Goal: Task Accomplishment & Management: Complete application form

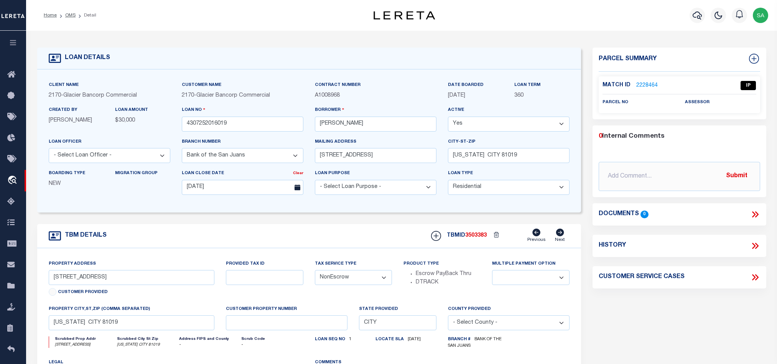
select select "200"
select select "4580"
select select "10"
select select "NonEscrow"
click at [68, 15] on link "OMS" at bounding box center [70, 15] width 10 height 5
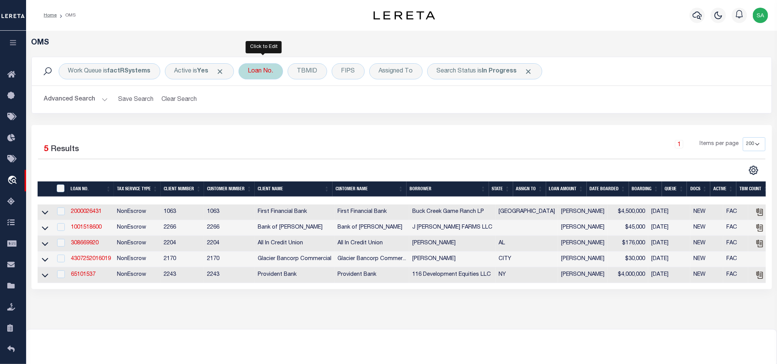
click at [260, 77] on div "Loan No." at bounding box center [261, 71] width 44 height 16
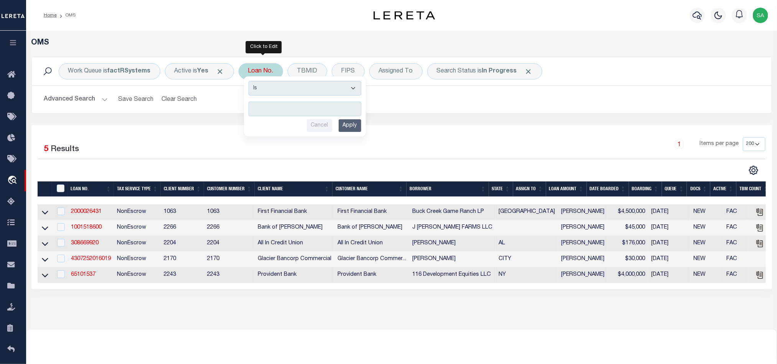
click at [288, 110] on input "text" at bounding box center [305, 109] width 113 height 15
type input "31270825-72434"
click at [357, 131] on input "Apply" at bounding box center [350, 125] width 23 height 13
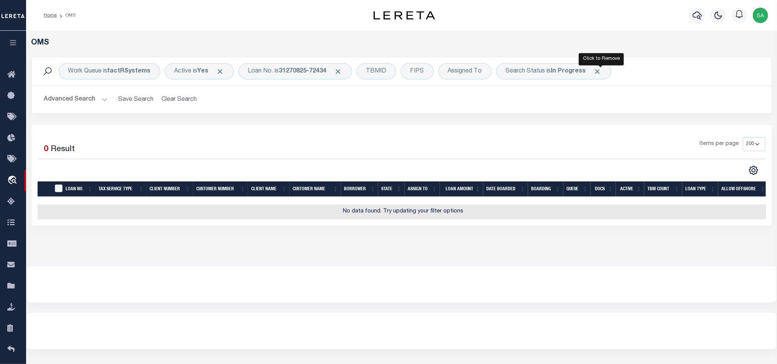
drag, startPoint x: 600, startPoint y: 74, endPoint x: 268, endPoint y: 124, distance: 335.1
click at [600, 74] on span "Click to Remove" at bounding box center [598, 72] width 8 height 8
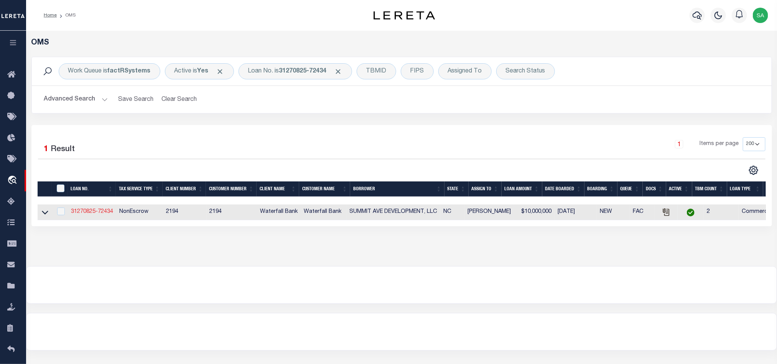
drag, startPoint x: 82, startPoint y: 212, endPoint x: 86, endPoint y: 209, distance: 4.5
click at [83, 211] on link "31270825-72434" at bounding box center [92, 211] width 42 height 5
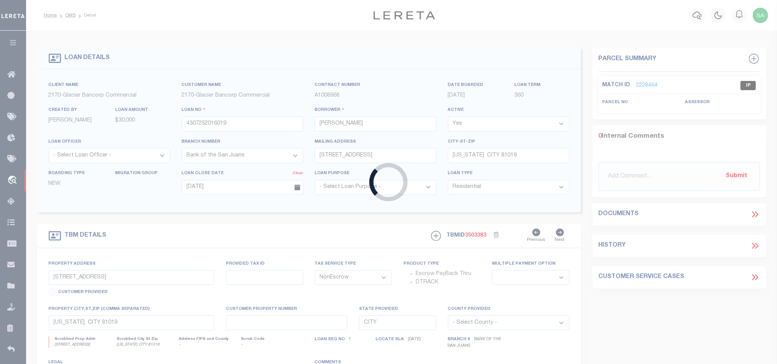
type input "31270825-72434"
type input "SUMMIT AVE DEVELOPMENT, LLC"
select select
type input "[STREET_ADDRESS][PERSON_NAME]"
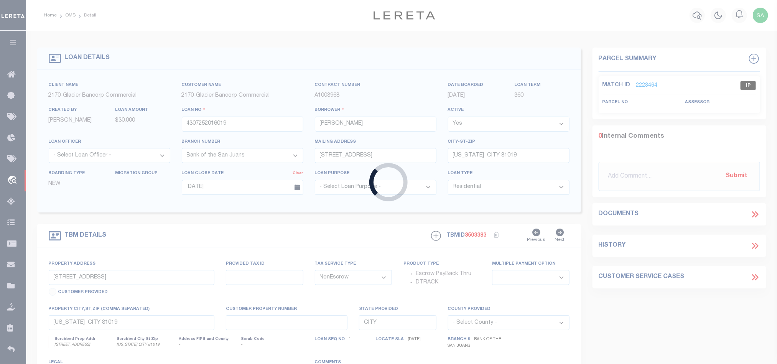
type input "CHARLOTTE NC 28204-2237"
type input "[DATE]"
select select "10"
select select "20"
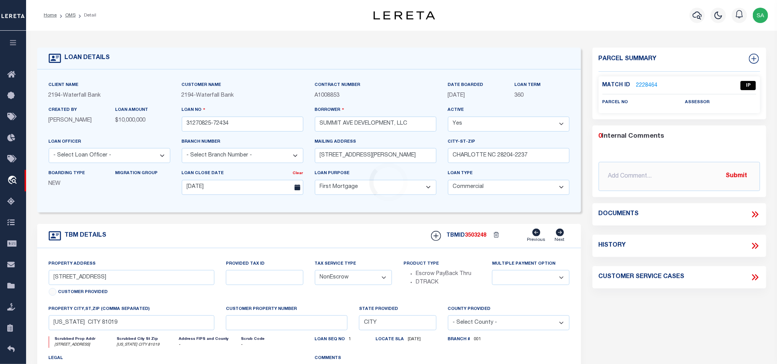
select select "53804"
select select "5527"
type input "[STREET_ADDRESS]"
select select
type input "CHARLOTTE NC 28208"
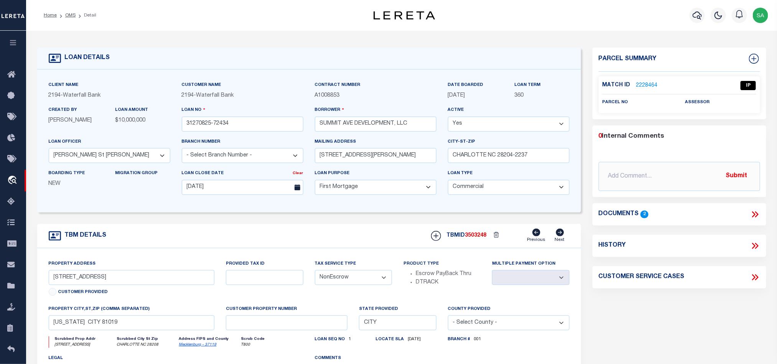
type input "11910318"
type input "NC"
select select
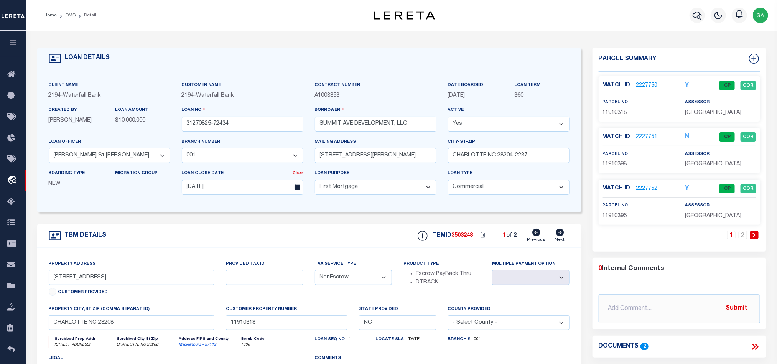
click at [643, 84] on link "2227750" at bounding box center [646, 86] width 21 height 8
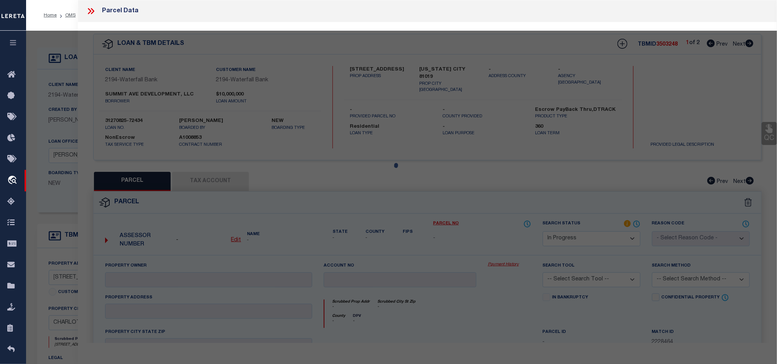
scroll to position [145, 0]
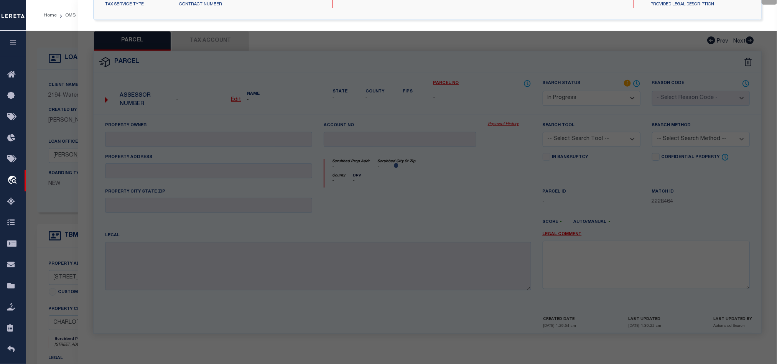
select select "AS"
checkbox input "false"
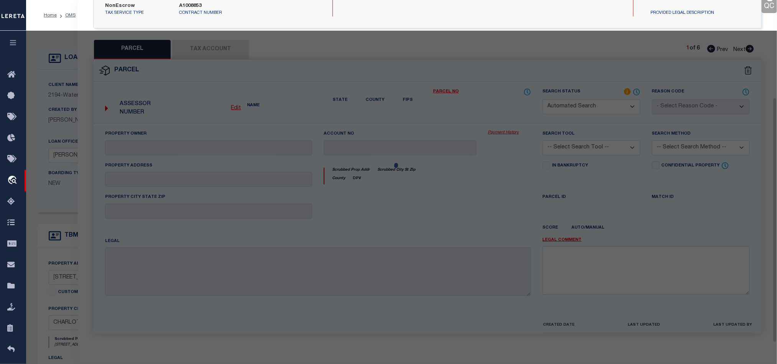
select select "CP"
type input "SUMMIT AVE DEVELOPMENT LLC"
select select "AGW"
select select "LEG"
type input "[STREET_ADDRESS]"
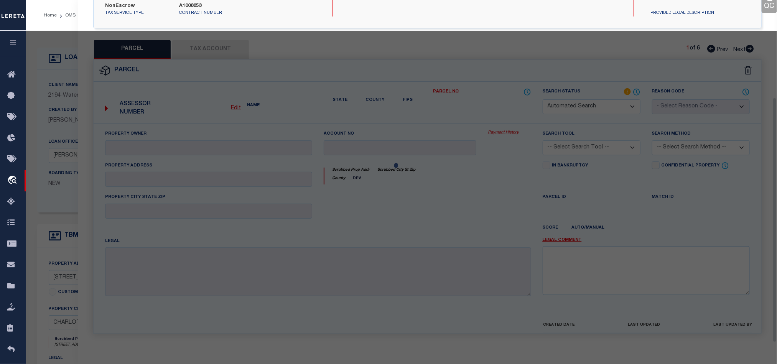
type input "[GEOGRAPHIC_DATA]"
type textarea "L4-21 B22 M230-296 &ECT"
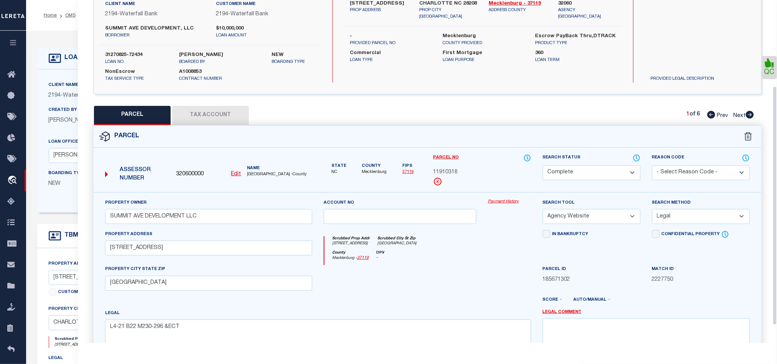
scroll to position [0, 0]
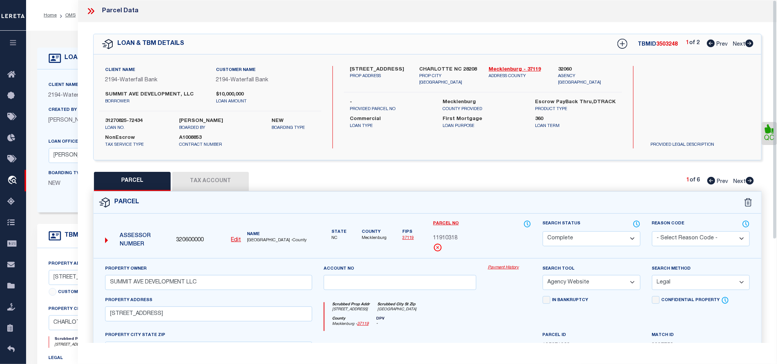
click at [94, 7] on icon at bounding box center [91, 11] width 10 height 10
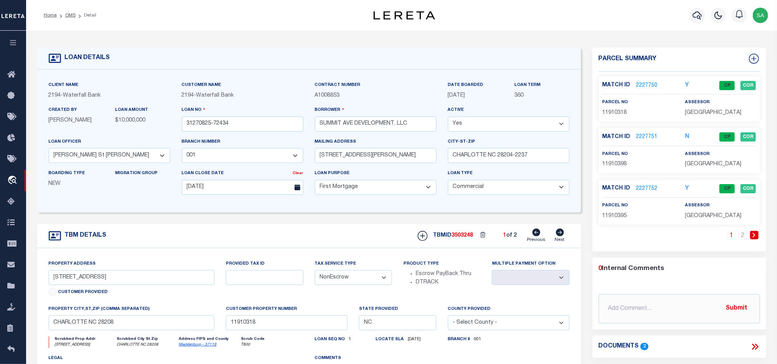
click at [561, 235] on icon at bounding box center [560, 233] width 8 height 8
select select
type textarea "6 PARCELS"
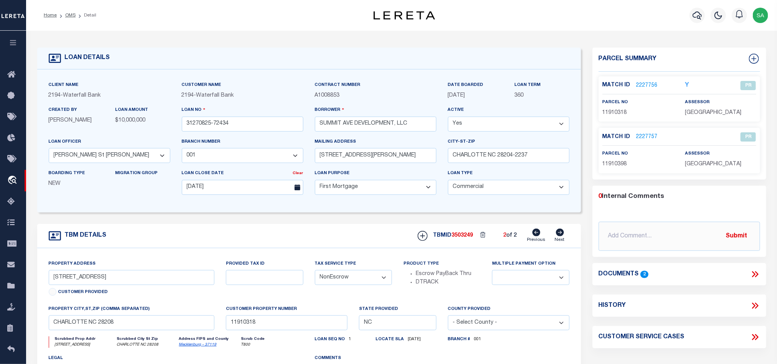
click at [76, 15] on li "Detail" at bounding box center [86, 15] width 21 height 7
click at [72, 16] on link "OMS" at bounding box center [70, 15] width 10 height 5
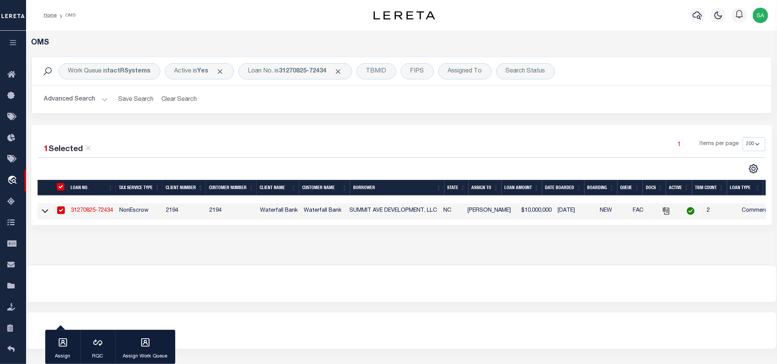
click at [179, 96] on button "Clear Search" at bounding box center [179, 99] width 42 height 15
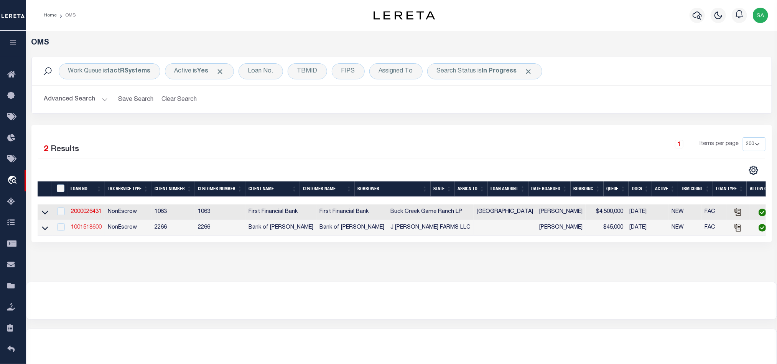
click at [90, 228] on link "1001518600" at bounding box center [86, 227] width 31 height 5
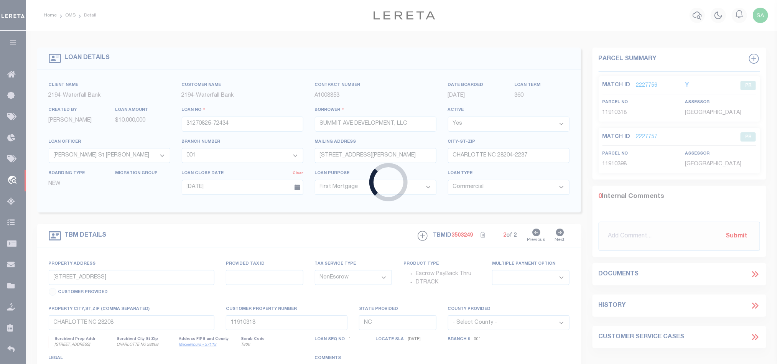
type input "1001518600"
type input "J [PERSON_NAME] FARMS LLC"
select select
type input "13443 TUNICA TRACE/HWY 66"
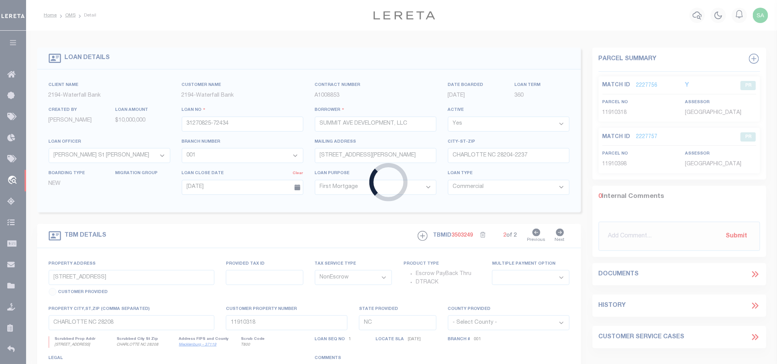
type input "[GEOGRAPHIC_DATA] LA 70775"
select select
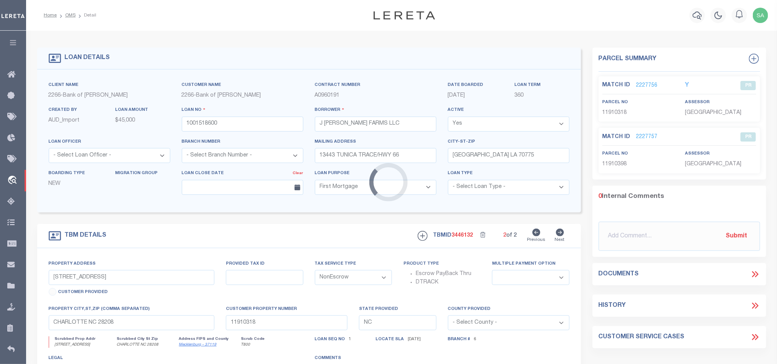
select select "25340"
select select "14896"
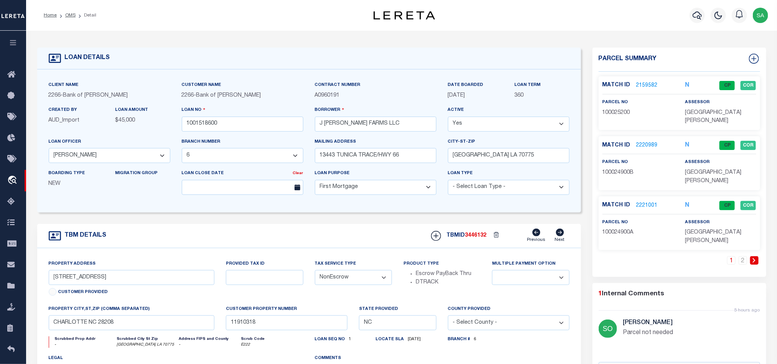
type input "[PERSON_NAME]"
type input "100025200"
select select
type input "[GEOGRAPHIC_DATA] LA 70775"
type input "8449"
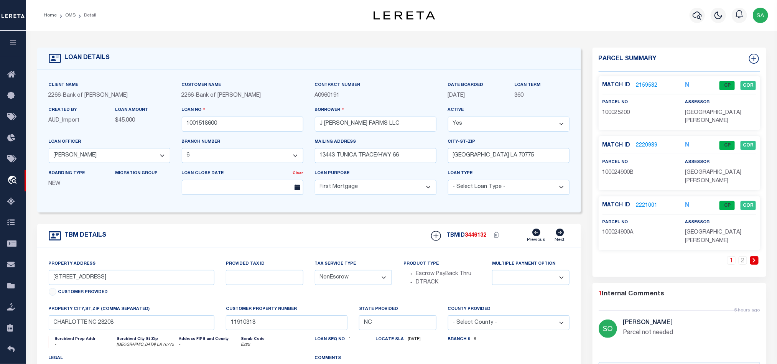
type textarea "12.21 ACRES SECTION 60 T3S R3W"
click at [743, 256] on div "1 2" at bounding box center [679, 266] width 161 height 21
click at [744, 256] on link "2" at bounding box center [743, 260] width 8 height 8
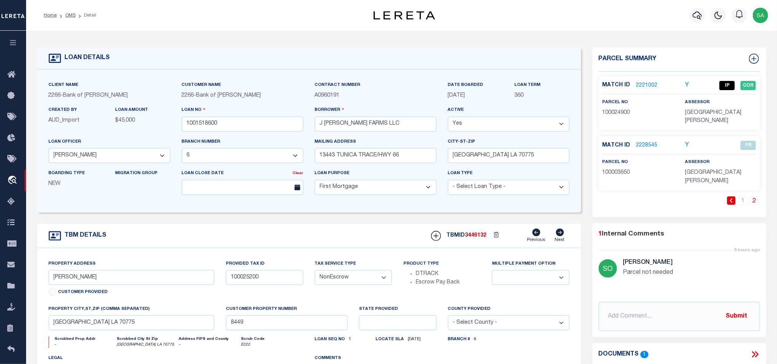
click at [640, 87] on link "2221002" at bounding box center [646, 86] width 21 height 8
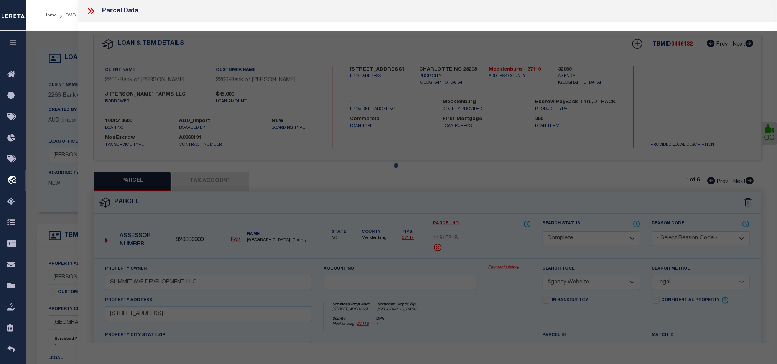
select select "AS"
select select
checkbox input "false"
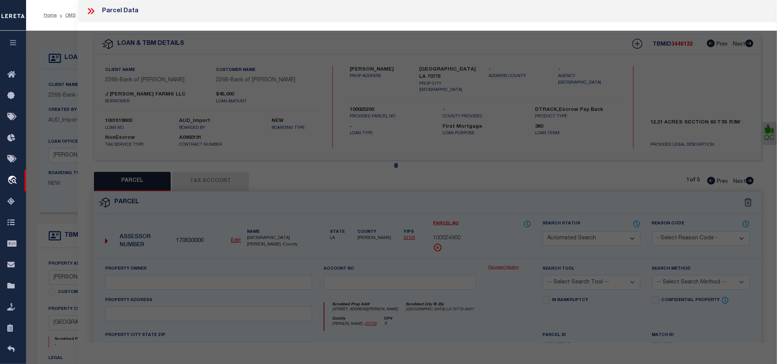
select select "IP"
type input "[GEOGRAPHIC_DATA][PERSON_NAME]"
select select "AGW"
select select
type input "[STREET_ADDRESS][PERSON_NAME]"
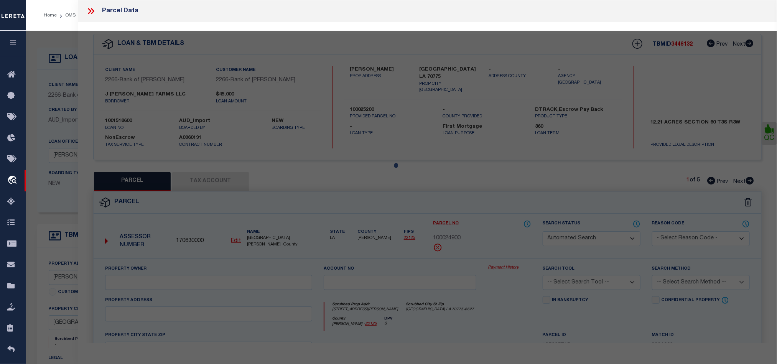
type input "[GEOGRAPHIC_DATA] LA 70775"
type textarea "18 ACRES SITUATED IN SECTION 60, T2S, R4W"
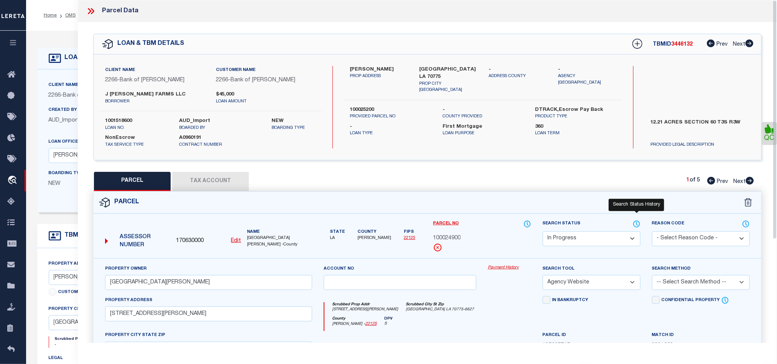
click at [638, 224] on icon at bounding box center [637, 224] width 8 height 8
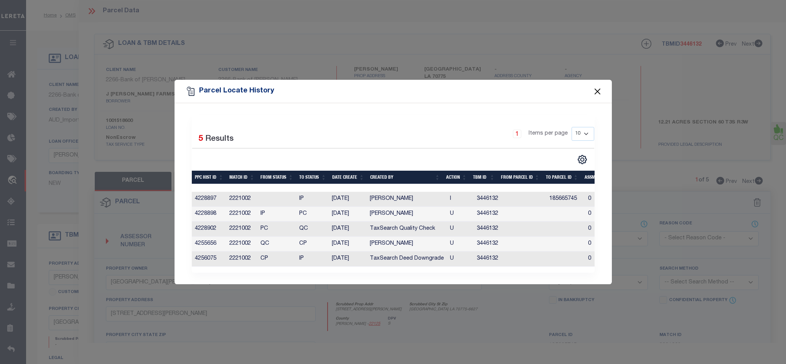
drag, startPoint x: 593, startPoint y: 88, endPoint x: 590, endPoint y: 96, distance: 8.4
click at [592, 87] on button "Close" at bounding box center [597, 91] width 10 height 10
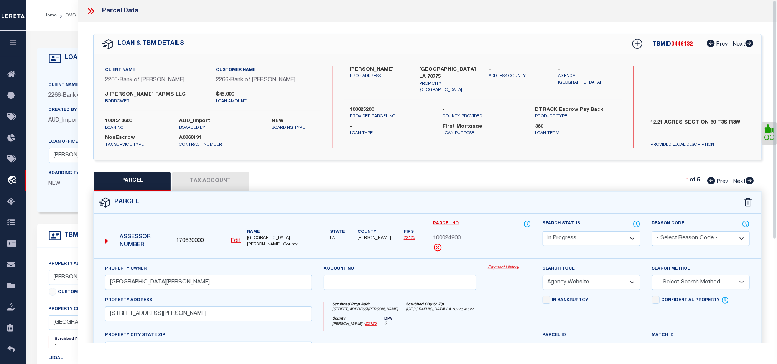
click at [92, 17] on div "Parcel Data" at bounding box center [427, 11] width 699 height 22
click at [97, 13] on div at bounding box center [94, 11] width 16 height 10
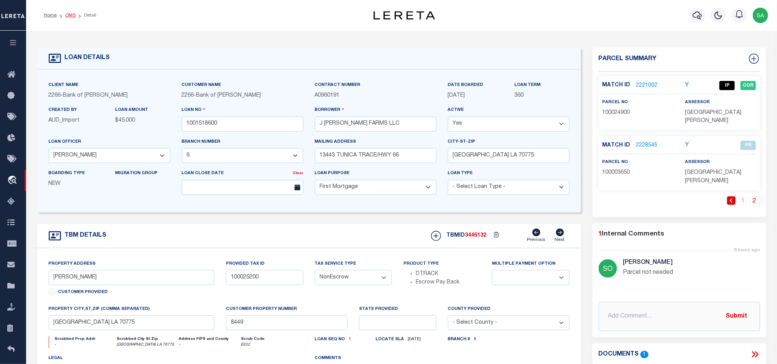
click at [74, 18] on link "OMS" at bounding box center [70, 15] width 10 height 5
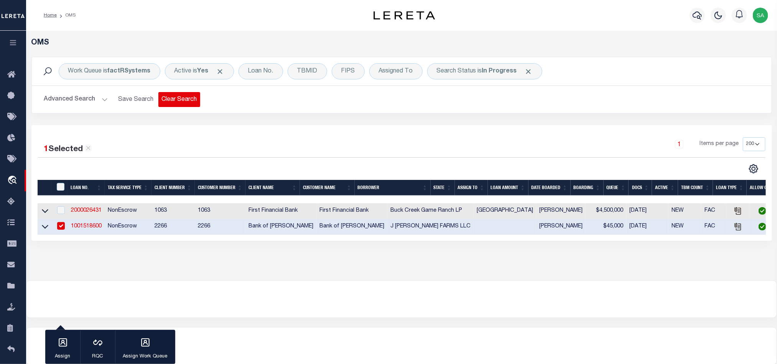
click at [169, 100] on button "Clear Search" at bounding box center [179, 99] width 42 height 15
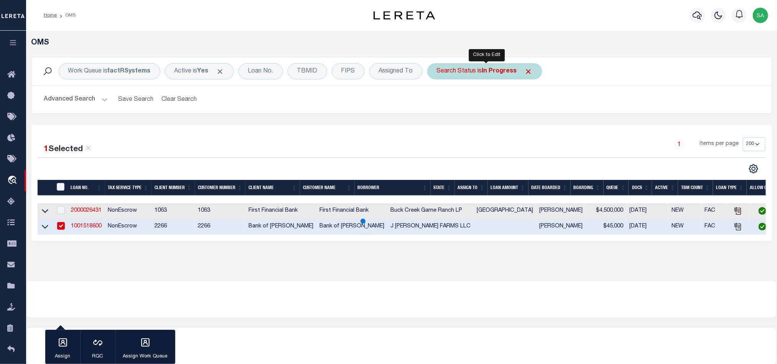
click at [499, 74] on b "In Progress" at bounding box center [499, 71] width 35 height 6
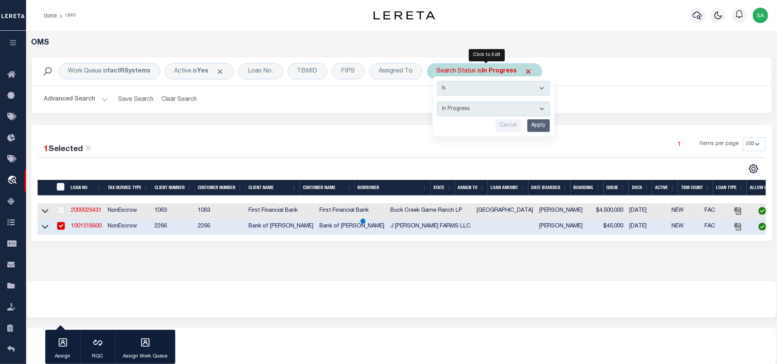
drag, startPoint x: 516, startPoint y: 107, endPoint x: 517, endPoint y: 115, distance: 8.1
click at [516, 107] on select "Automated Search Bad Parcel Complete Duplicate Parcel High Dollar Reporting In …" at bounding box center [493, 109] width 113 height 15
select select "RD"
click at [439, 102] on select "Automated Search Bad Parcel Complete Duplicate Parcel High Dollar Reporting In …" at bounding box center [493, 109] width 113 height 15
click at [537, 125] on input "Apply" at bounding box center [538, 125] width 23 height 13
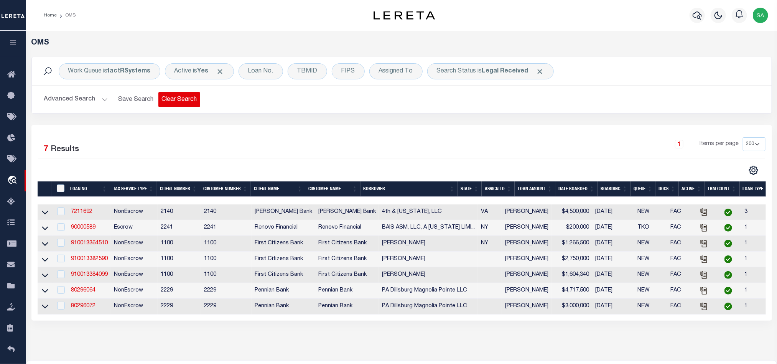
click at [194, 102] on button "Clear Search" at bounding box center [179, 99] width 42 height 15
